Goal: Task Accomplishment & Management: Use online tool/utility

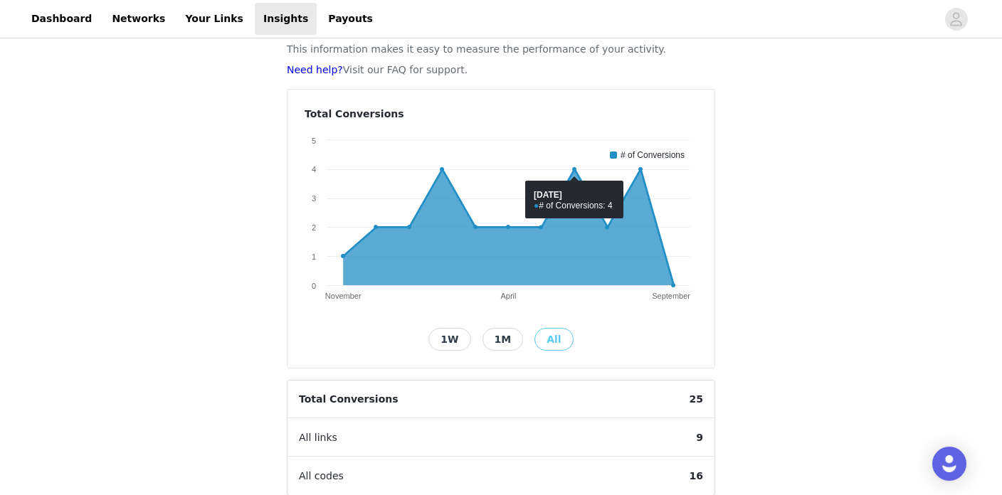
scroll to position [33, 0]
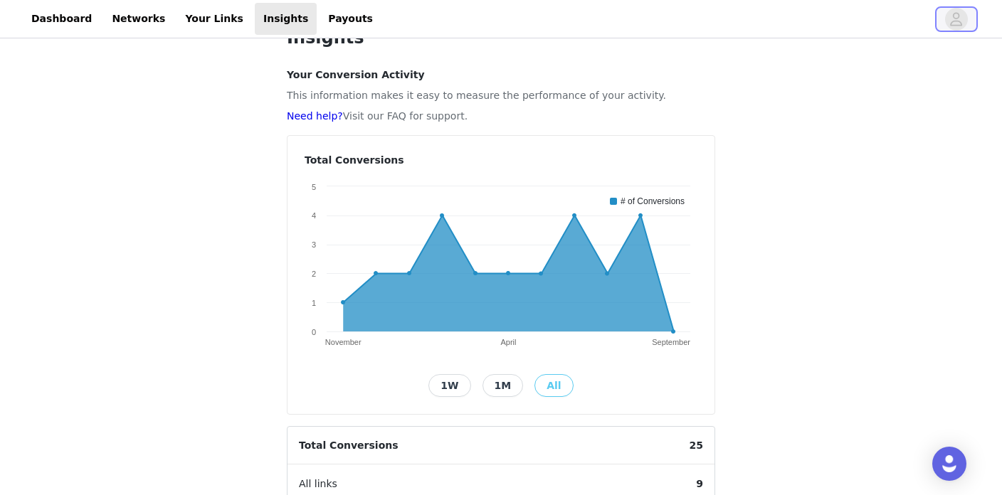
click at [962, 19] on icon "avatar" at bounding box center [956, 19] width 14 height 23
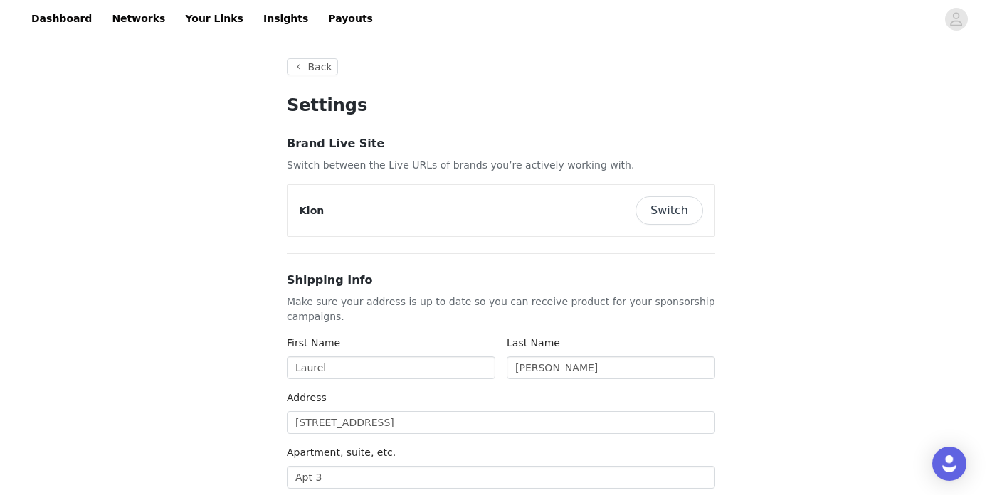
click at [673, 207] on button "Switch" at bounding box center [670, 210] width 68 height 28
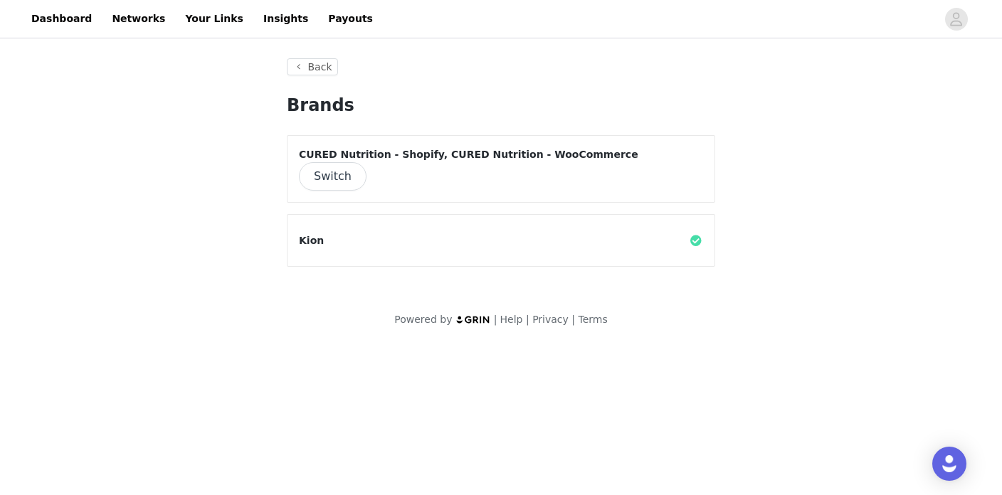
click at [367, 166] on button "Switch" at bounding box center [333, 176] width 68 height 28
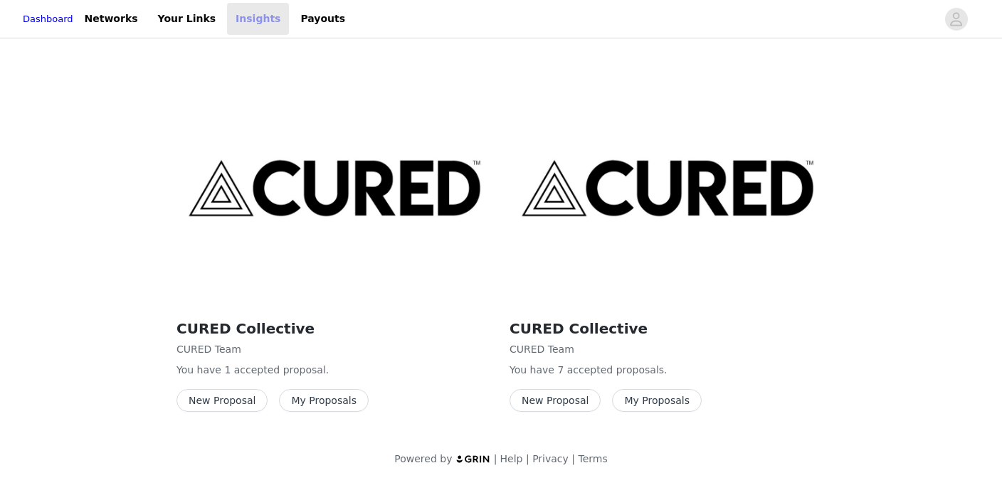
click at [262, 18] on link "Insights" at bounding box center [258, 19] width 62 height 32
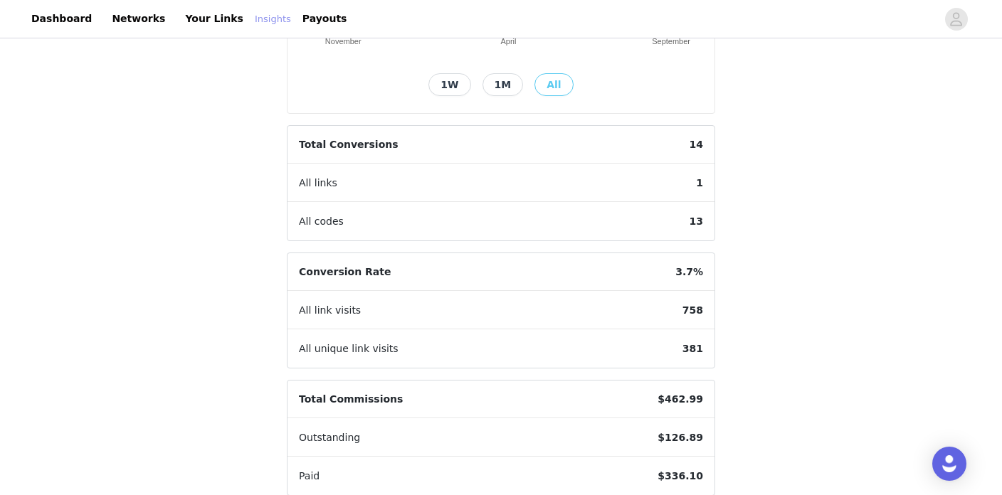
scroll to position [191, 0]
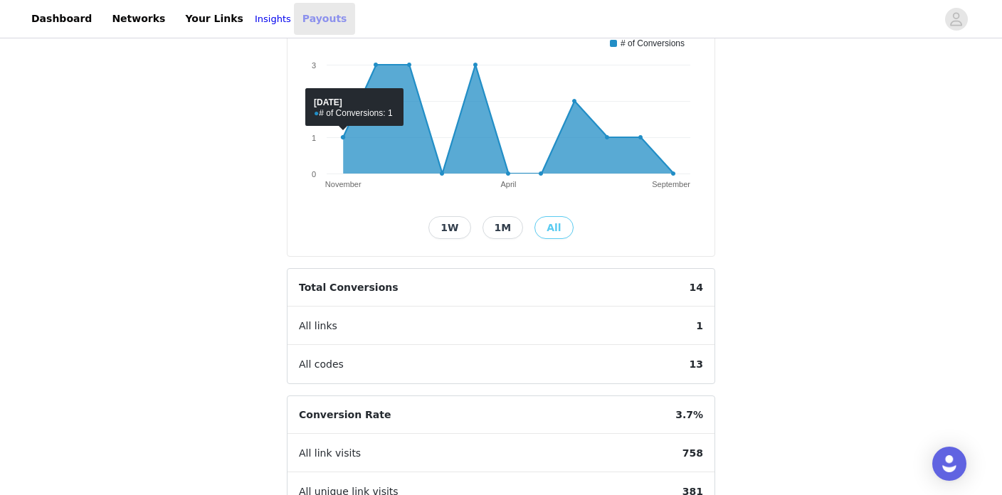
click at [319, 17] on link "Payouts" at bounding box center [325, 19] width 62 height 32
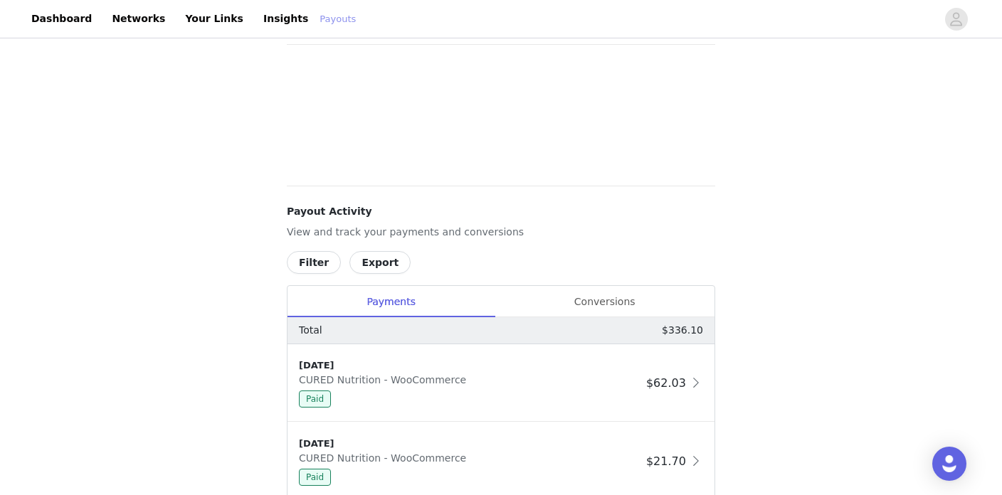
scroll to position [78, 0]
click at [632, 303] on div "Conversions" at bounding box center [605, 301] width 220 height 32
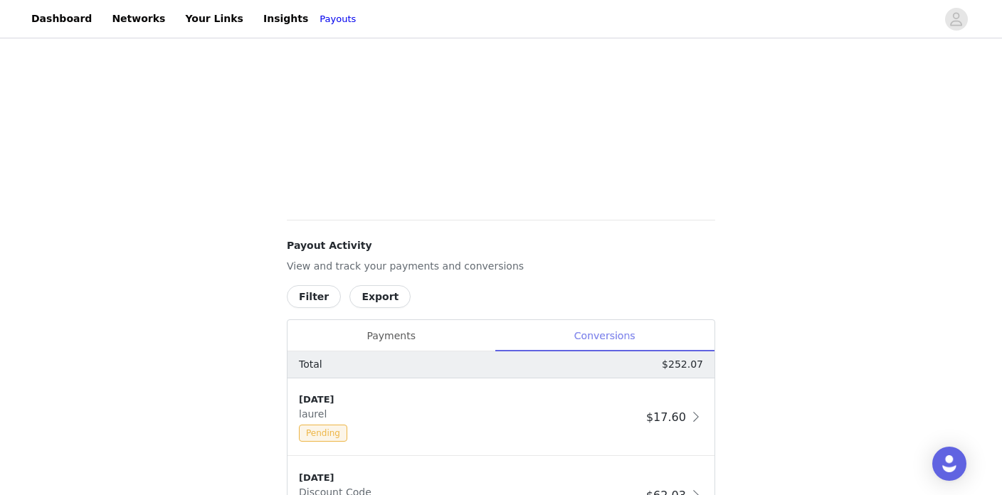
scroll to position [392, 0]
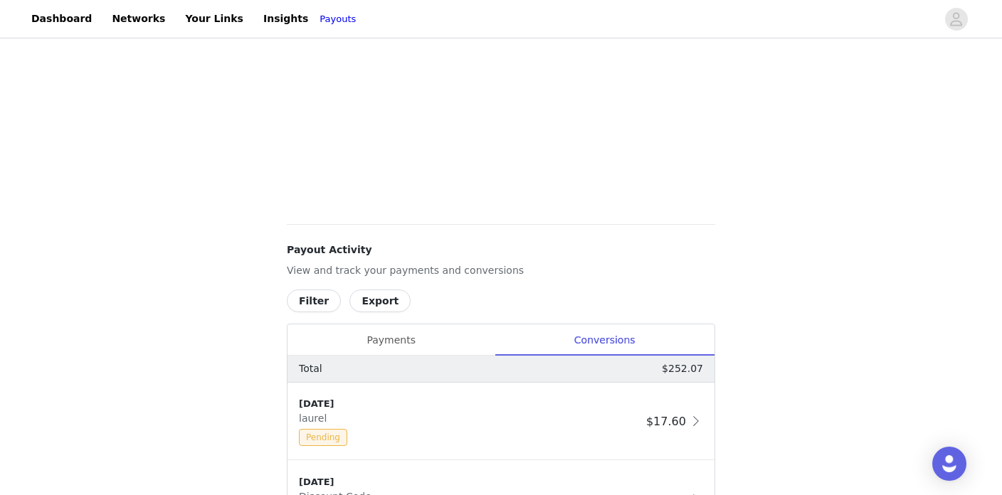
click at [246, 98] on div "Payouts View your payment related transactions. Payout Activity View and track …" at bounding box center [501, 454] width 1002 height 1611
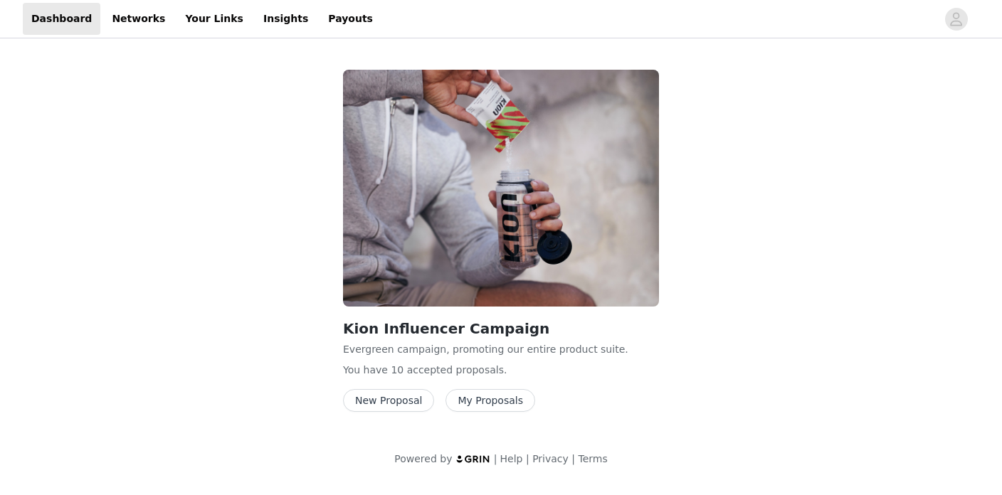
click at [401, 399] on button "New Proposal" at bounding box center [388, 400] width 91 height 23
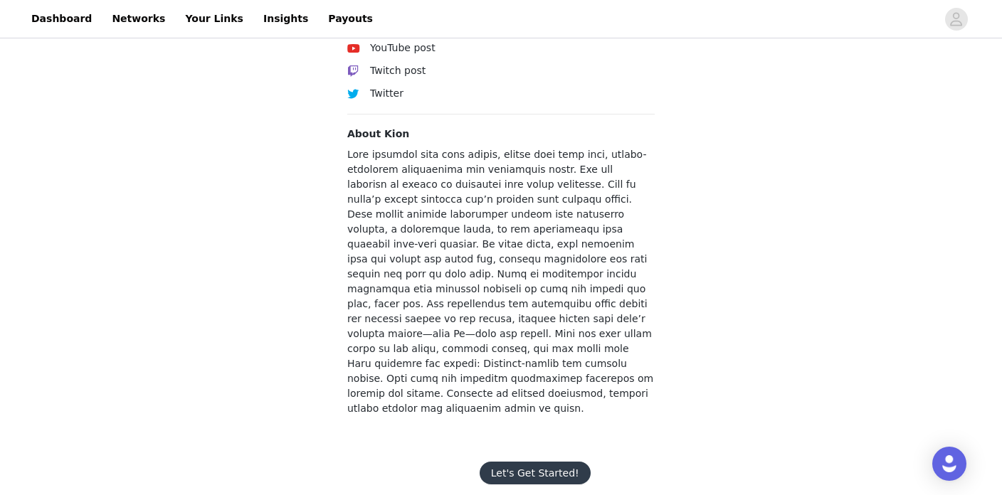
scroll to position [525, 0]
